Goal: Task Accomplishment & Management: Manage account settings

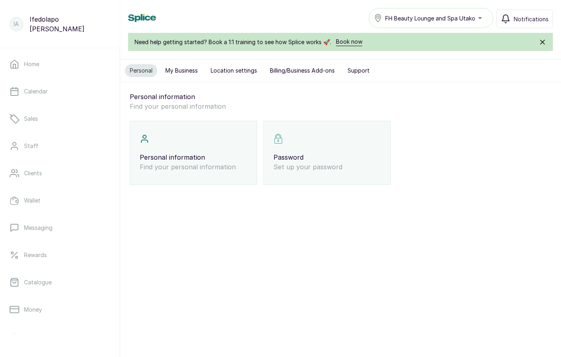
click at [178, 69] on button "My Business" at bounding box center [182, 70] width 42 height 13
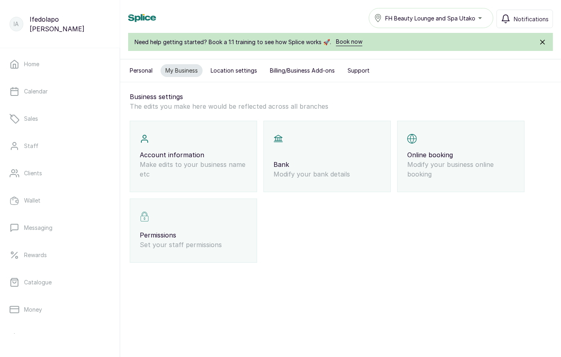
click at [197, 138] on div "Account information Make edits to your business name etc" at bounding box center [193, 156] width 127 height 71
select select "owner"
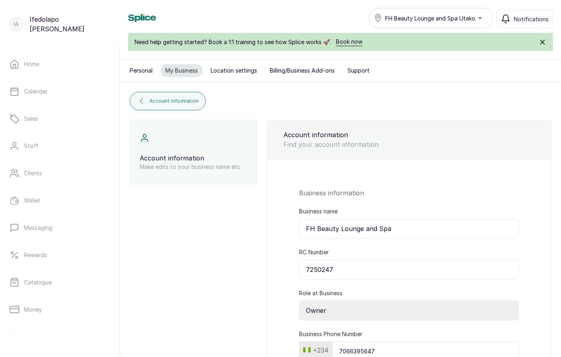
click at [368, 228] on input "FH Beauty Lounge and Spa" at bounding box center [409, 228] width 220 height 20
click at [250, 260] on div "Account information Make edits to your business name etc Account information Fi…" at bounding box center [341, 276] width 422 height 312
click at [56, 68] on link "Home" at bounding box center [59, 64] width 107 height 22
